Goal: Obtain resource: Download file/media

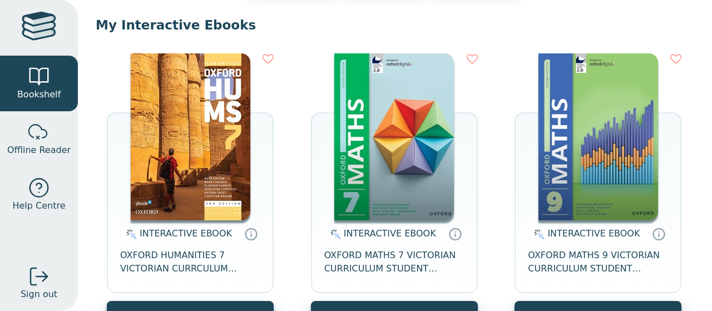
scroll to position [111, 0]
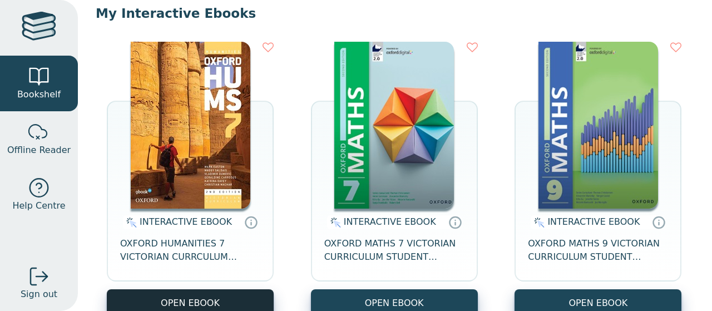
click at [191, 293] on button "OPEN EBOOK" at bounding box center [190, 302] width 167 height 27
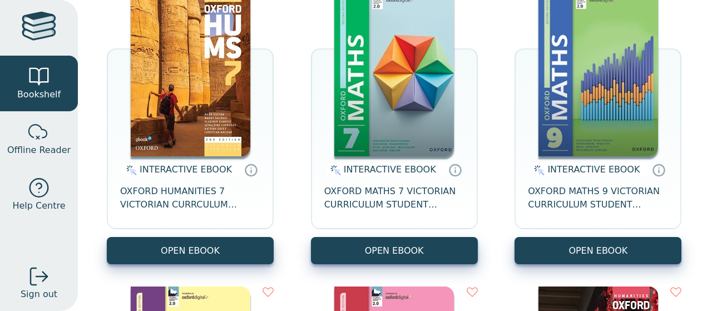
scroll to position [151, 0]
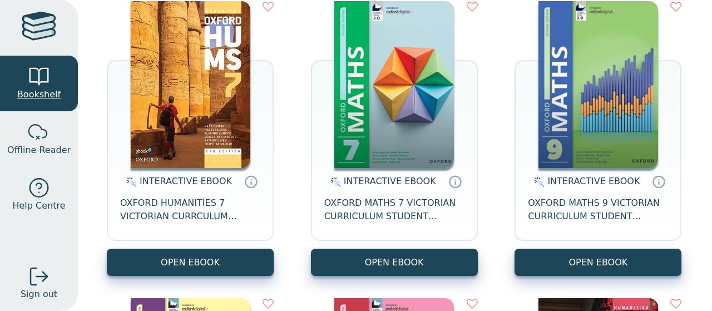
click at [29, 72] on div at bounding box center [39, 77] width 22 height 22
click at [29, 29] on div at bounding box center [39, 28] width 34 height 32
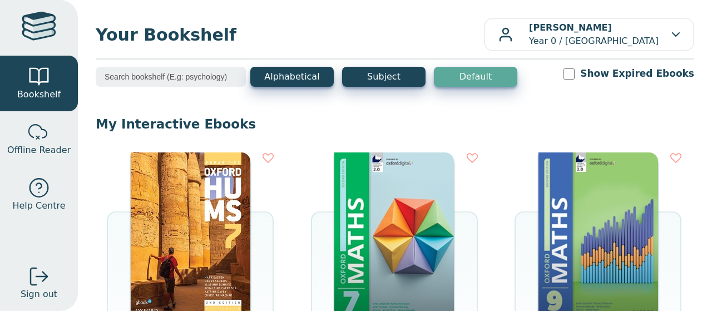
click at [39, 19] on div at bounding box center [39, 28] width 34 height 32
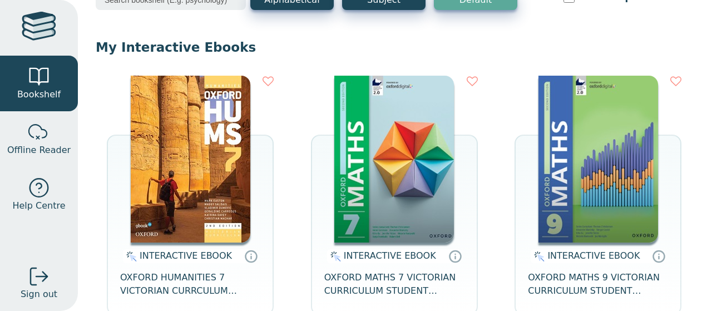
scroll to position [110, 0]
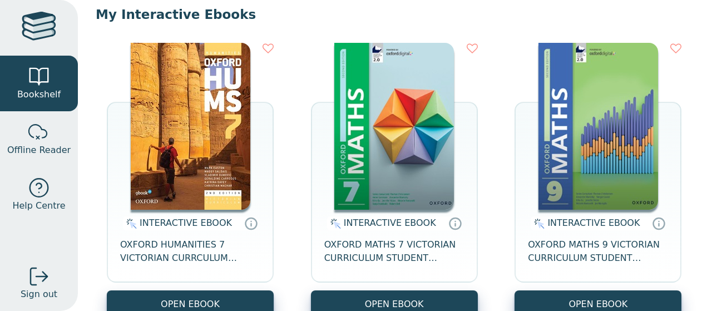
click at [205, 141] on img at bounding box center [191, 126] width 120 height 167
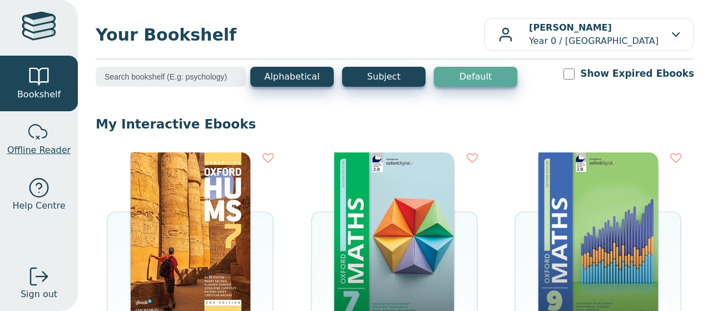
click at [43, 150] on span "Offline Reader" at bounding box center [38, 150] width 63 height 13
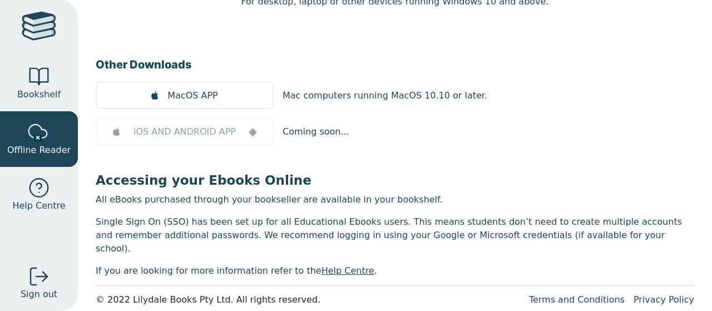
scroll to position [7, 0]
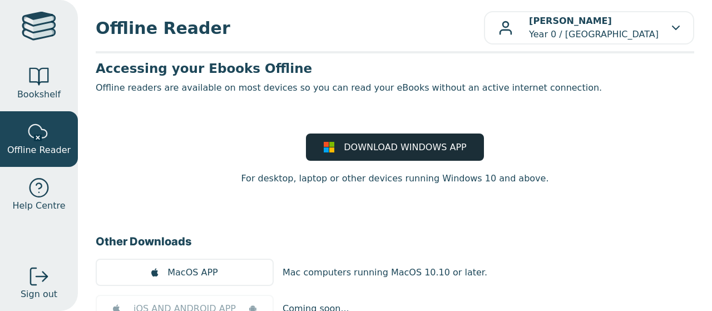
click at [359, 151] on span "DOWNLOAD WINDOWS APP" at bounding box center [405, 147] width 122 height 13
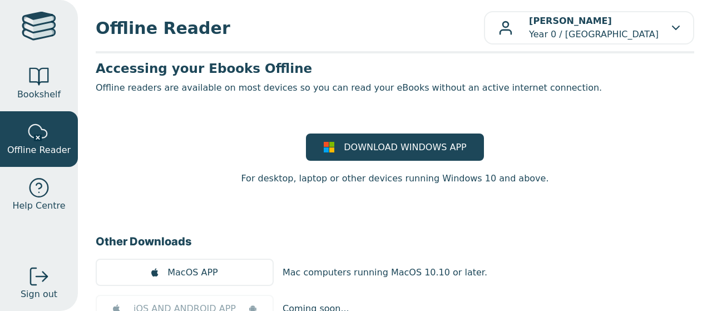
click at [46, 39] on div at bounding box center [39, 28] width 34 height 32
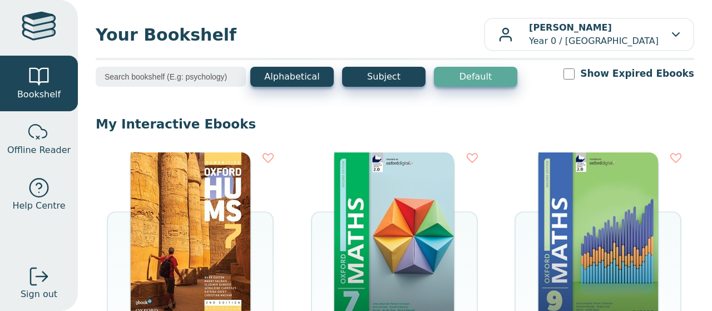
click at [208, 204] on img at bounding box center [191, 235] width 120 height 167
